Goal: Book appointment/travel/reservation

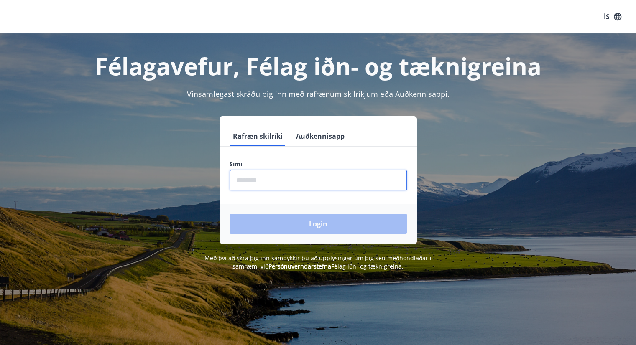
click at [254, 180] on input "phone" at bounding box center [318, 180] width 177 height 20
type input "********"
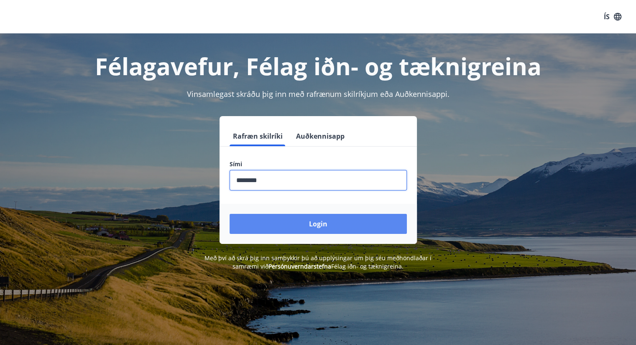
click at [304, 224] on button "Login" at bounding box center [318, 224] width 177 height 20
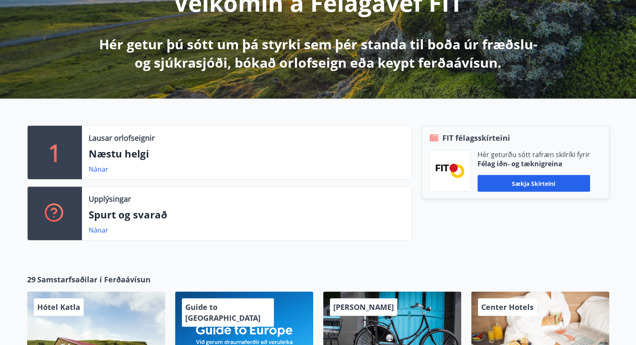
scroll to position [134, 0]
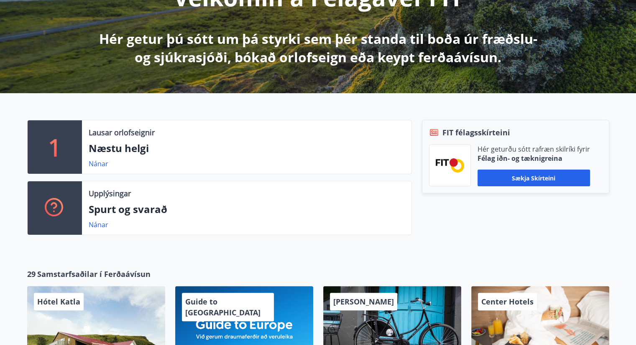
click at [135, 151] on p "Næstu helgi" at bounding box center [247, 148] width 316 height 14
click at [105, 161] on link "Nánar" at bounding box center [99, 163] width 20 height 9
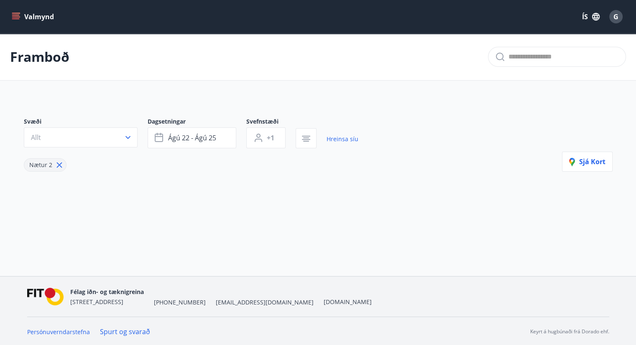
type input "*"
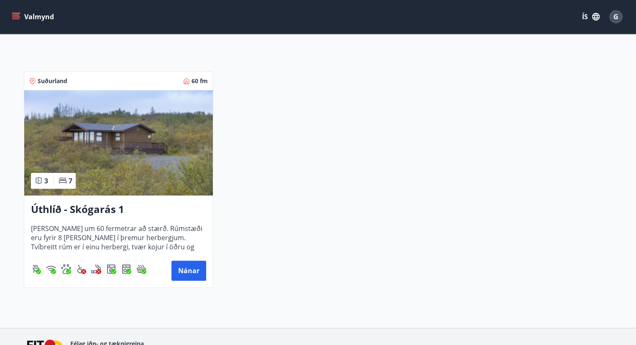
scroll to position [140, 0]
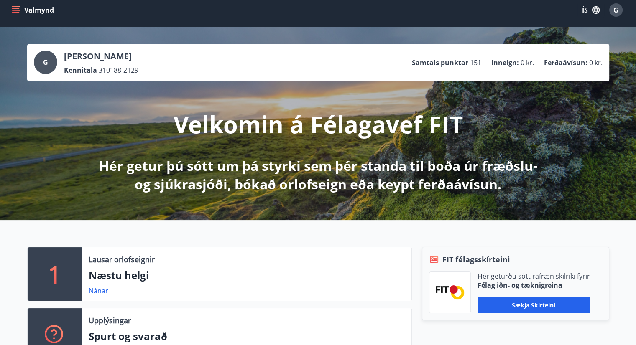
scroll to position [6, 0]
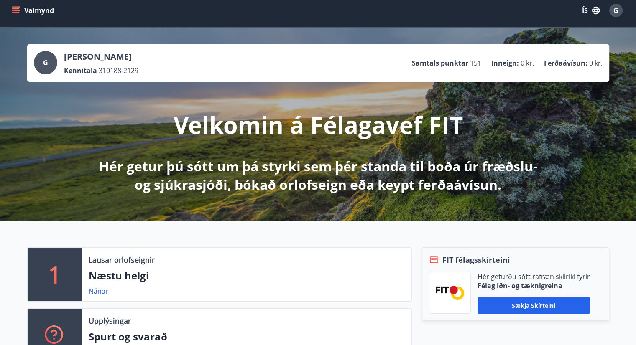
click at [17, 15] on button "Valmynd" at bounding box center [33, 10] width 47 height 15
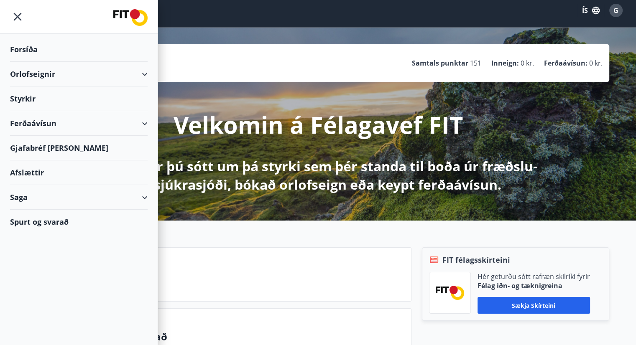
click at [144, 72] on div "Orlofseignir" at bounding box center [79, 74] width 138 height 25
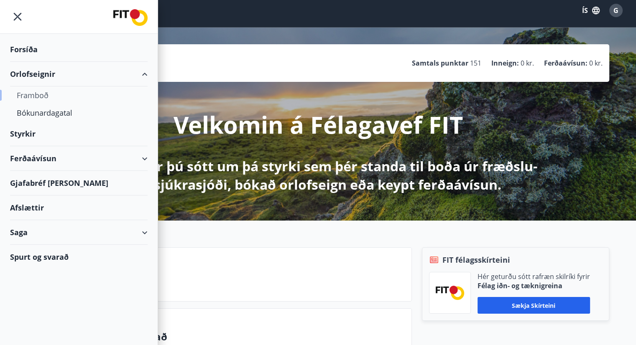
click at [51, 97] on div "Framboð" at bounding box center [79, 96] width 124 height 18
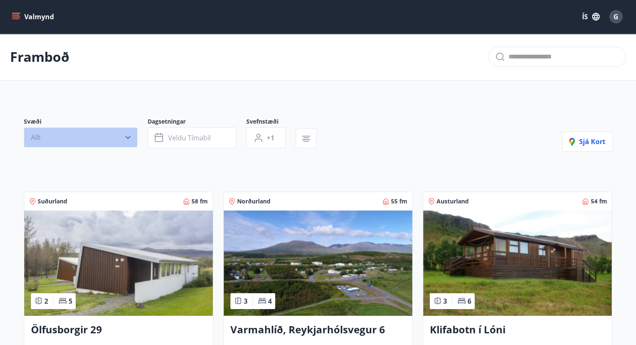
click at [121, 140] on button "Allt" at bounding box center [81, 138] width 114 height 20
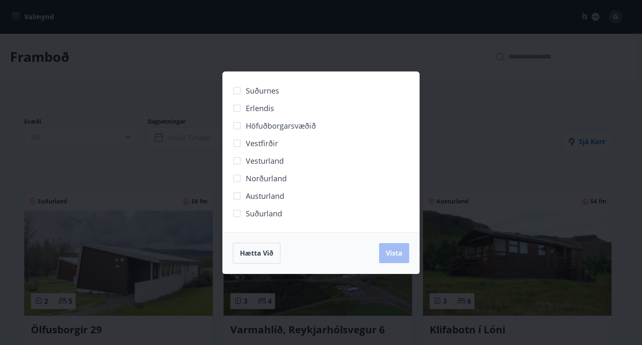
click at [169, 74] on div "Suðurnes Erlendis Höfuðborgarsvæðið [GEOGRAPHIC_DATA] [GEOGRAPHIC_DATA] [GEOGRA…" at bounding box center [321, 172] width 642 height 345
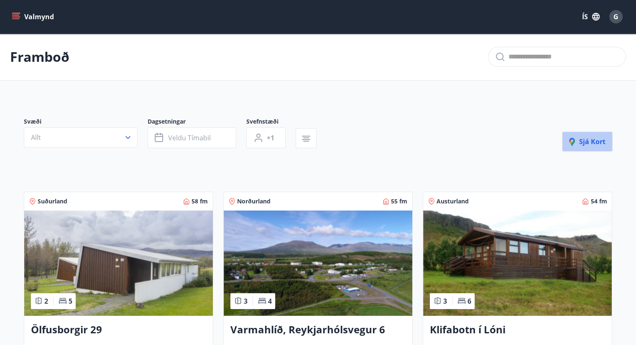
click at [582, 144] on span "Sjá kort" at bounding box center [587, 141] width 36 height 9
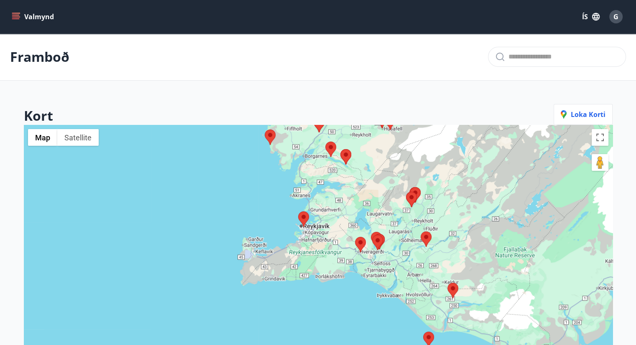
drag, startPoint x: 330, startPoint y: 235, endPoint x: 328, endPoint y: 205, distance: 30.2
click at [328, 205] on div at bounding box center [318, 297] width 589 height 345
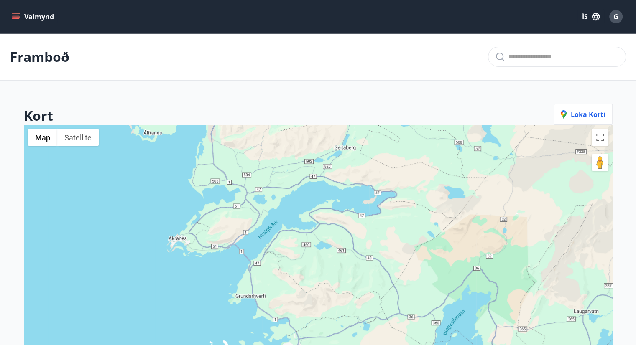
drag, startPoint x: 299, startPoint y: 191, endPoint x: 299, endPoint y: 265, distance: 74.0
click at [299, 265] on div at bounding box center [318, 297] width 589 height 345
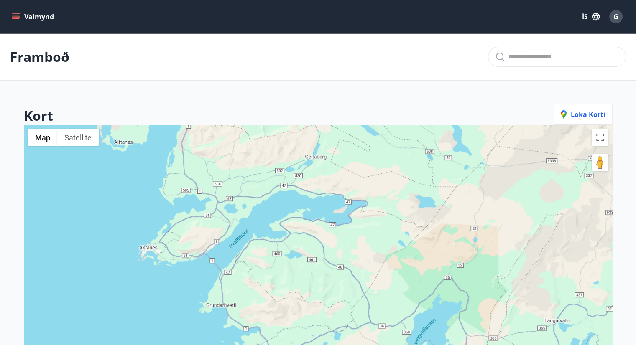
drag, startPoint x: 340, startPoint y: 286, endPoint x: 335, endPoint y: 227, distance: 58.8
click at [335, 227] on div at bounding box center [318, 297] width 589 height 345
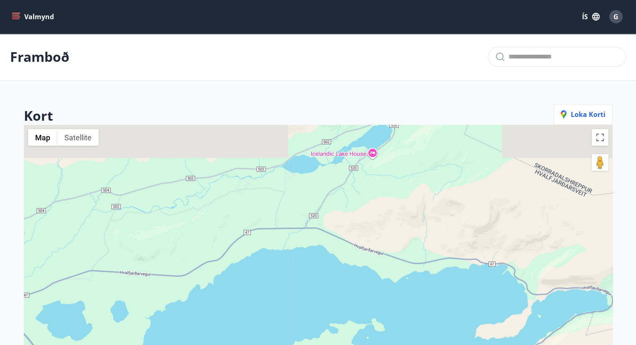
drag, startPoint x: 301, startPoint y: 212, endPoint x: 301, endPoint y: 274, distance: 62.3
click at [301, 274] on div at bounding box center [318, 297] width 589 height 345
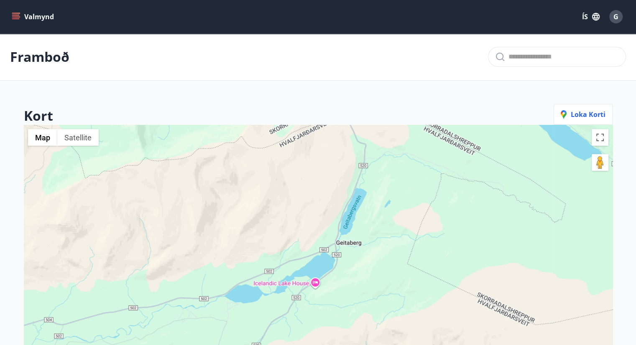
drag, startPoint x: 327, startPoint y: 225, endPoint x: 295, endPoint y: 295, distance: 76.5
click at [295, 300] on div at bounding box center [318, 297] width 589 height 345
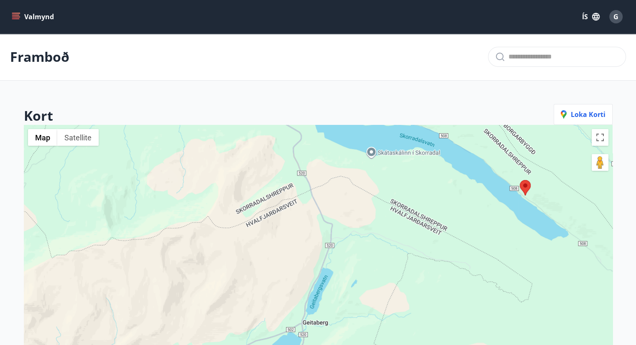
click at [288, 320] on div at bounding box center [318, 297] width 589 height 345
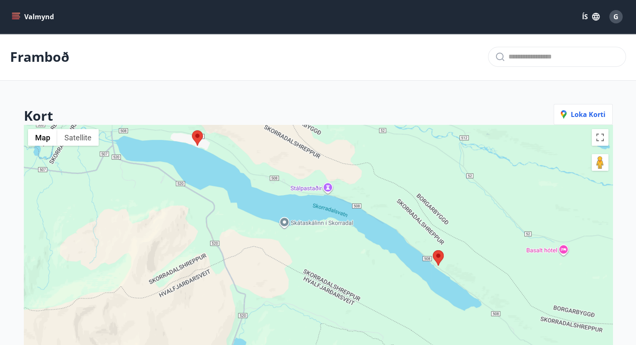
drag, startPoint x: 335, startPoint y: 213, endPoint x: 248, endPoint y: 283, distance: 111.8
click at [248, 283] on div at bounding box center [318, 297] width 589 height 345
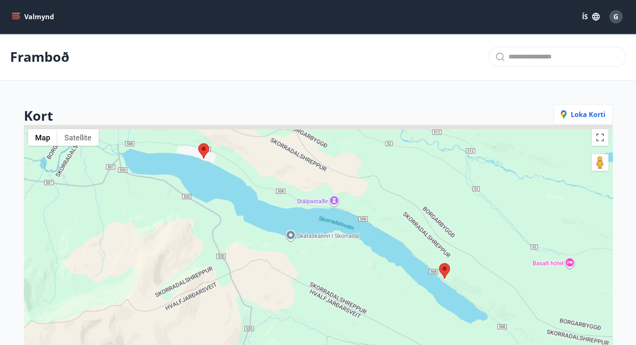
drag, startPoint x: 254, startPoint y: 227, endPoint x: 263, endPoint y: 265, distance: 38.6
click at [263, 265] on div at bounding box center [318, 297] width 589 height 345
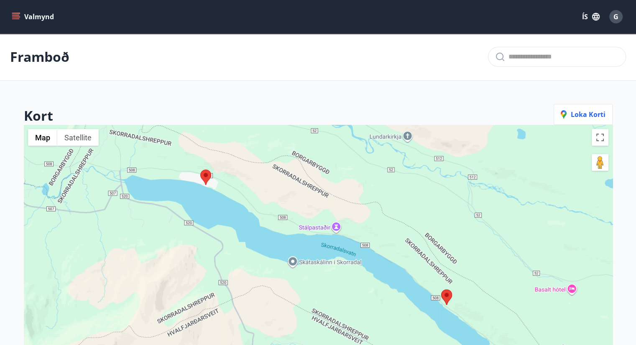
click at [441, 290] on area at bounding box center [441, 290] width 0 height 0
